Goal: Task Accomplishment & Management: Manage account settings

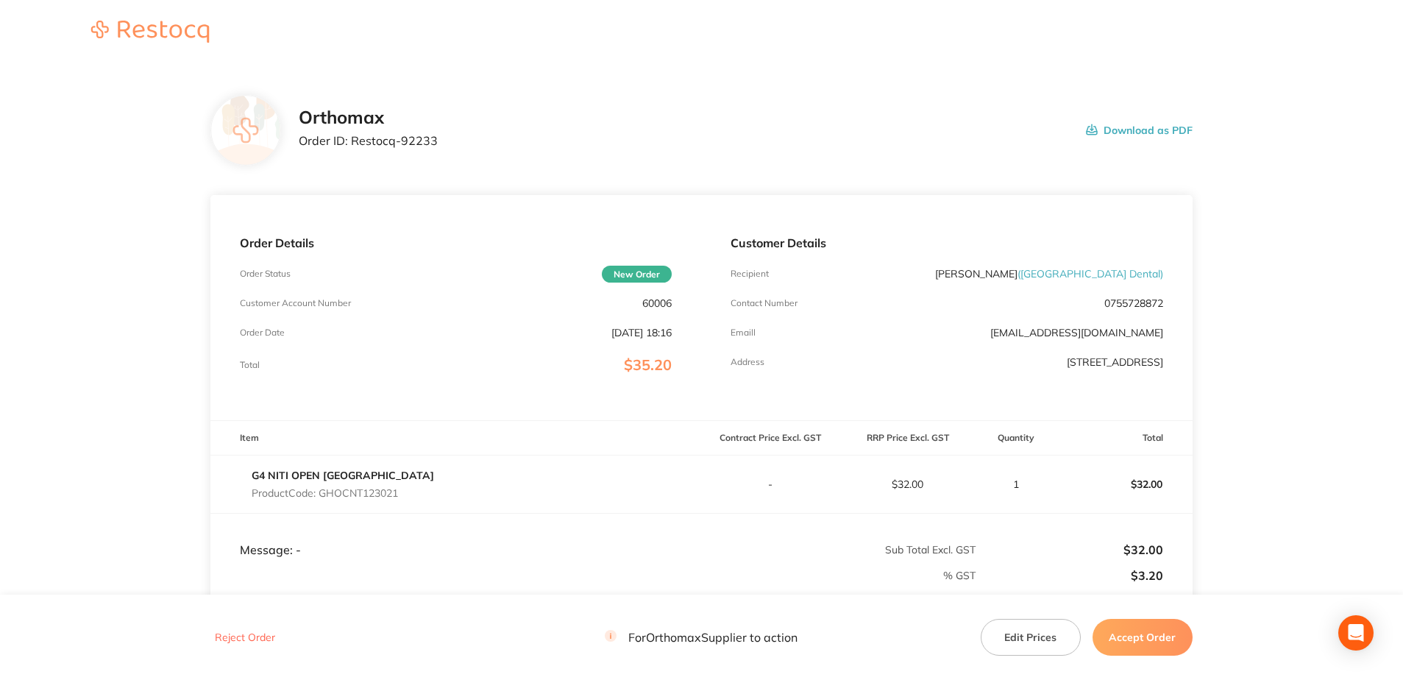
click at [1132, 633] on button "Accept Order" at bounding box center [1142, 637] width 100 height 37
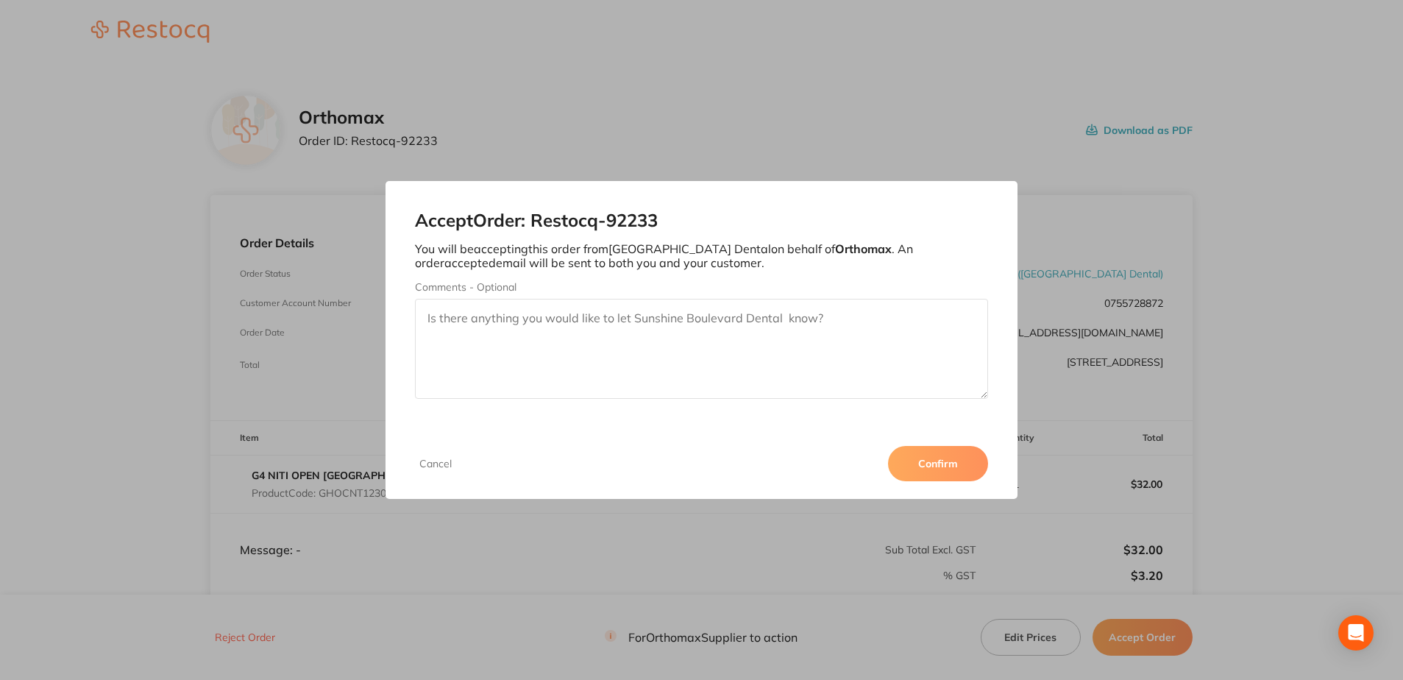
click at [910, 461] on button "Confirm" at bounding box center [938, 463] width 100 height 35
